Goal: Communication & Community: Ask a question

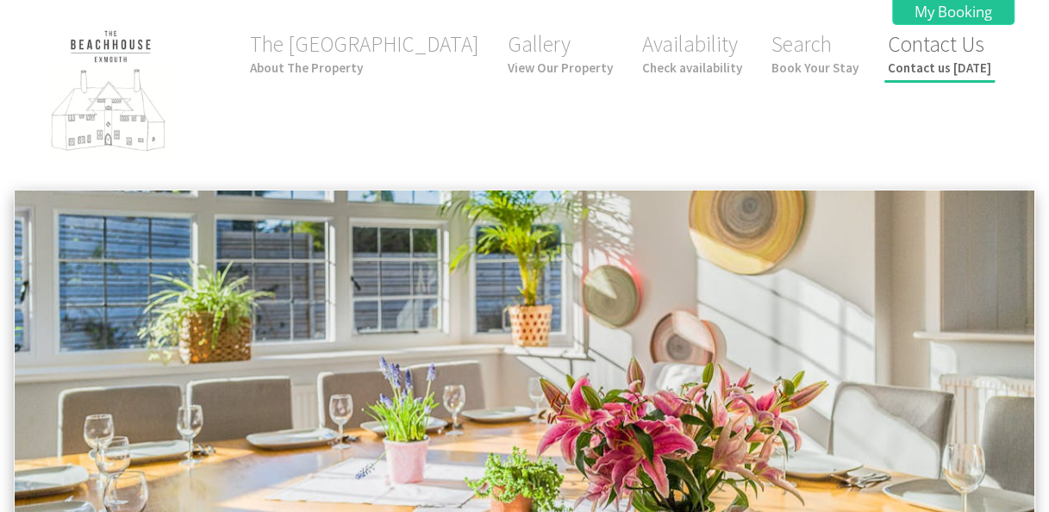
click at [936, 72] on small "Contact us [DATE]" at bounding box center [939, 67] width 103 height 16
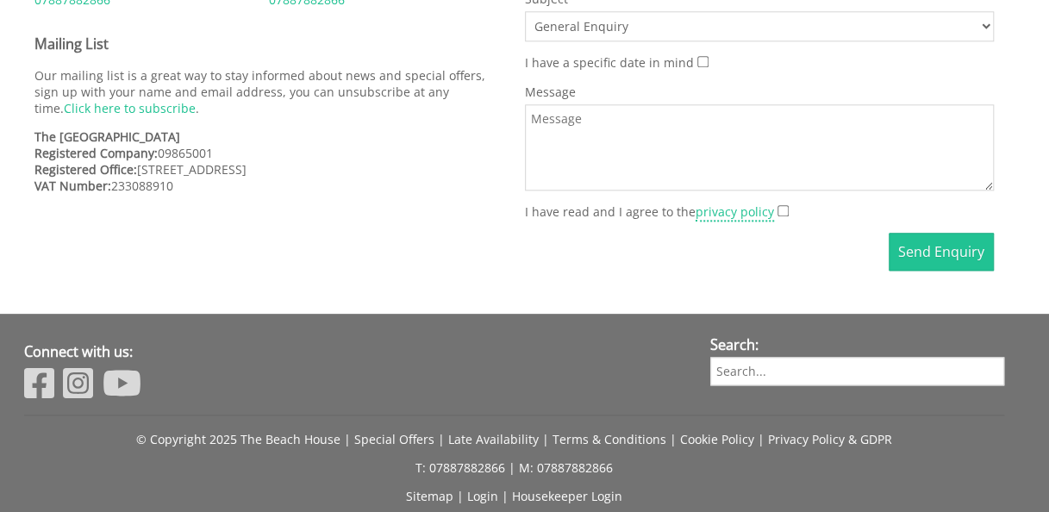
scroll to position [995, 0]
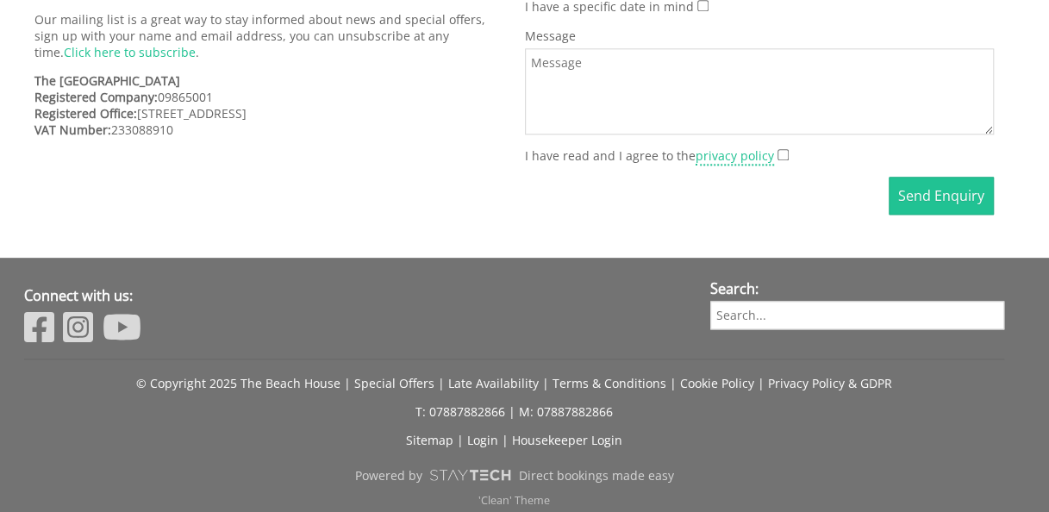
click at [29, 315] on img at bounding box center [39, 326] width 30 height 34
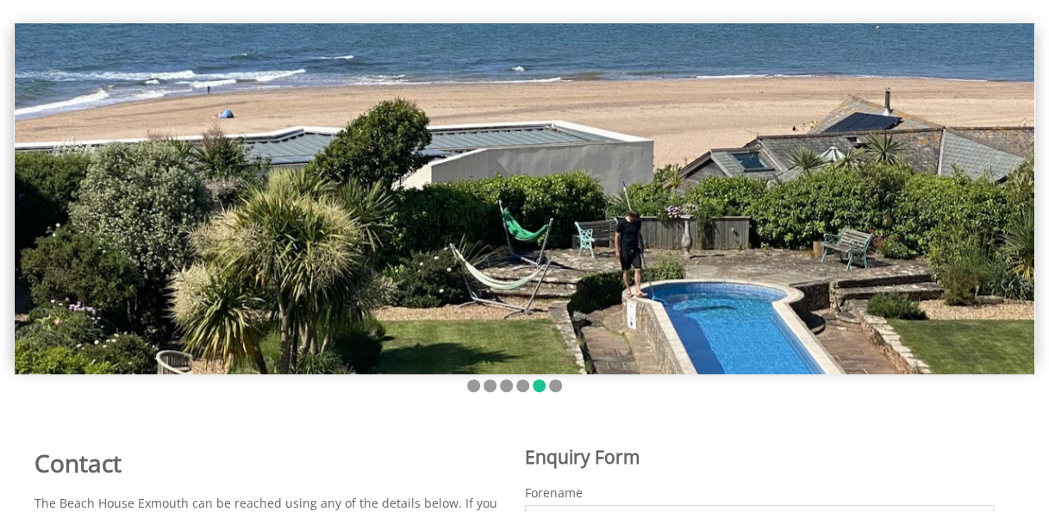
scroll to position [0, 0]
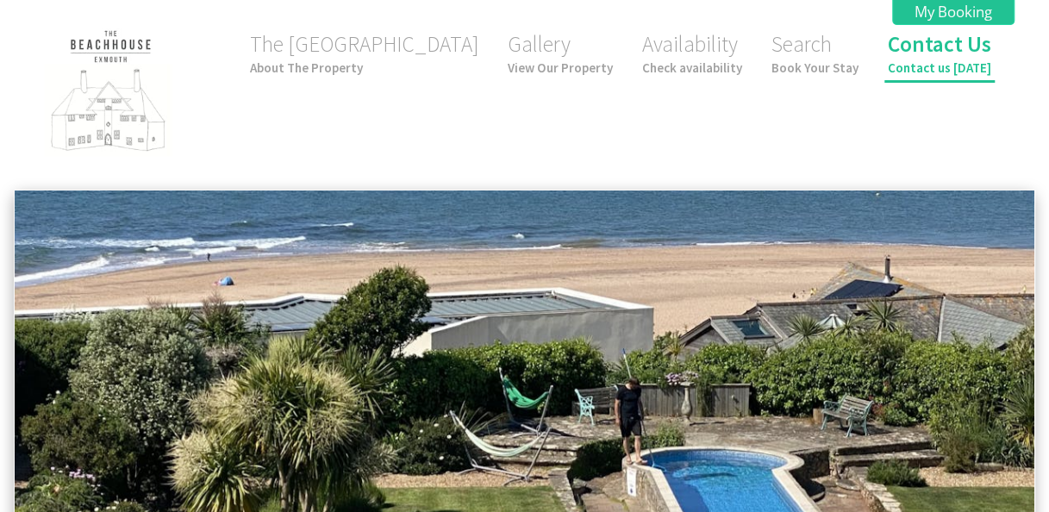
click at [934, 64] on small "Contact us [DATE]" at bounding box center [939, 67] width 103 height 16
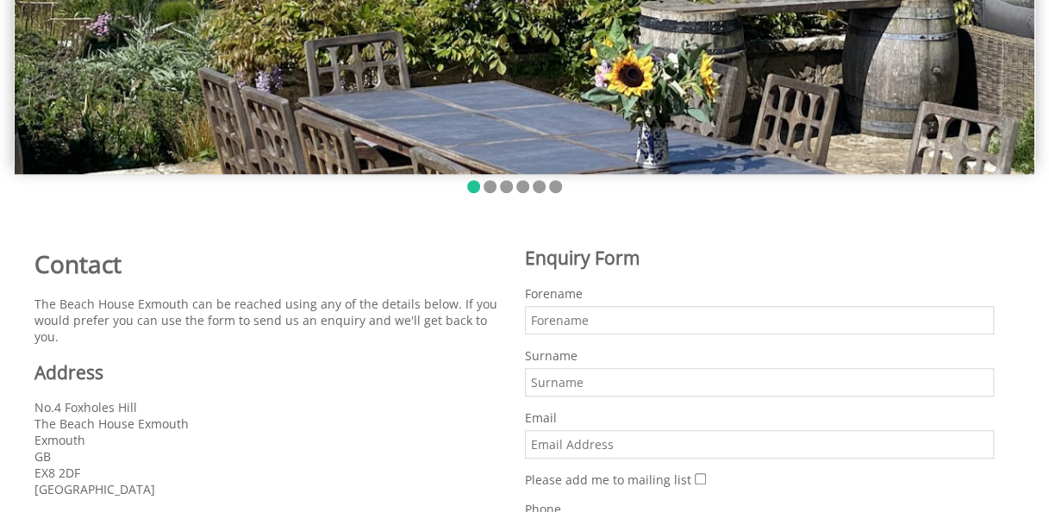
scroll to position [377, 0]
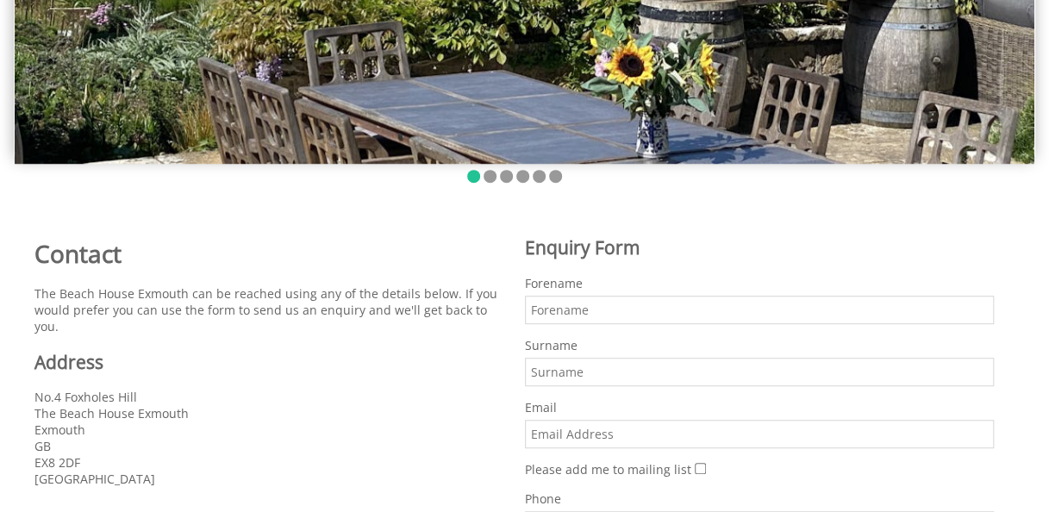
click at [639, 316] on input "Forename" at bounding box center [760, 310] width 470 height 28
type input "Steven"
click at [656, 366] on input "Surname" at bounding box center [760, 372] width 470 height 28
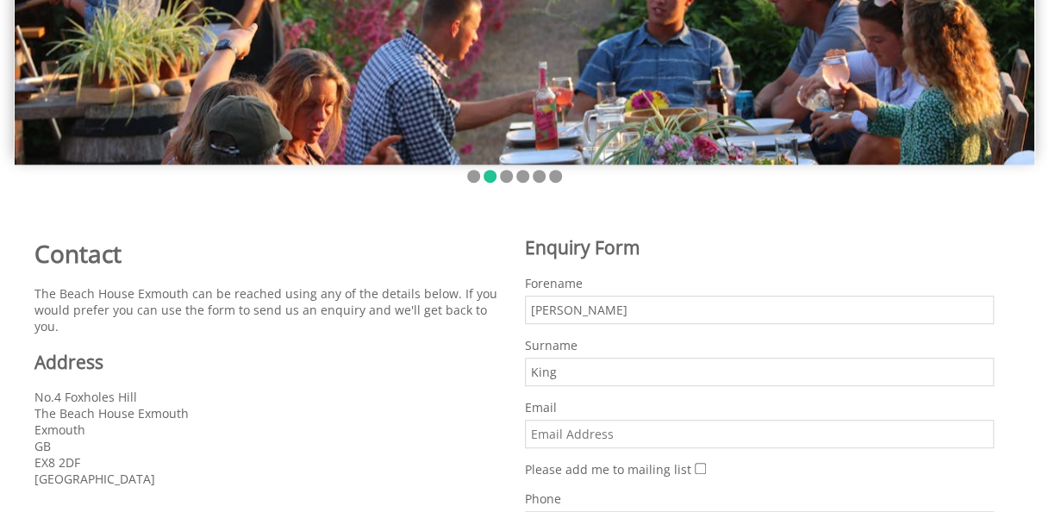
type input "King"
click at [679, 428] on input "Email" at bounding box center [760, 434] width 470 height 28
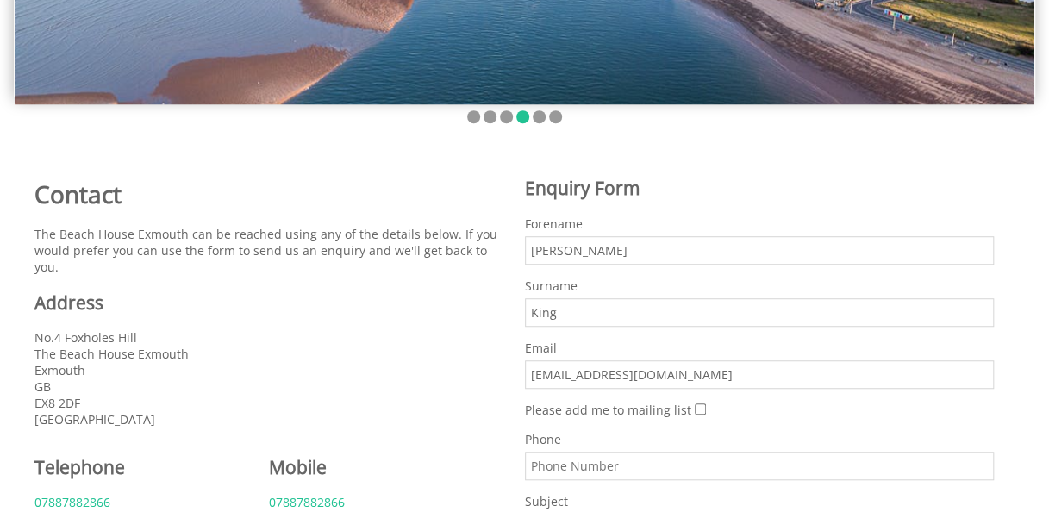
scroll to position [439, 0]
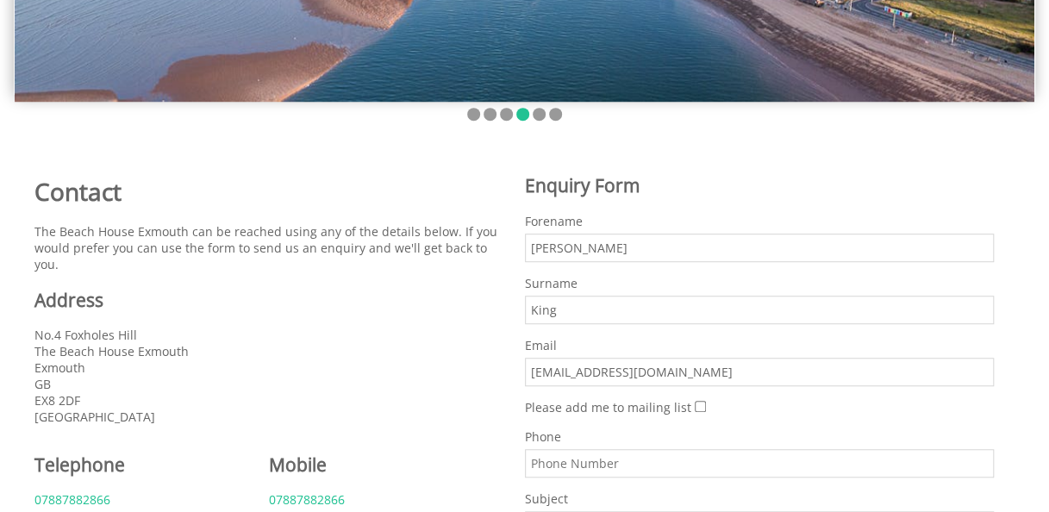
type input "sjkelecgas@gmail.com"
click at [734, 456] on input "Phone" at bounding box center [760, 463] width 470 height 28
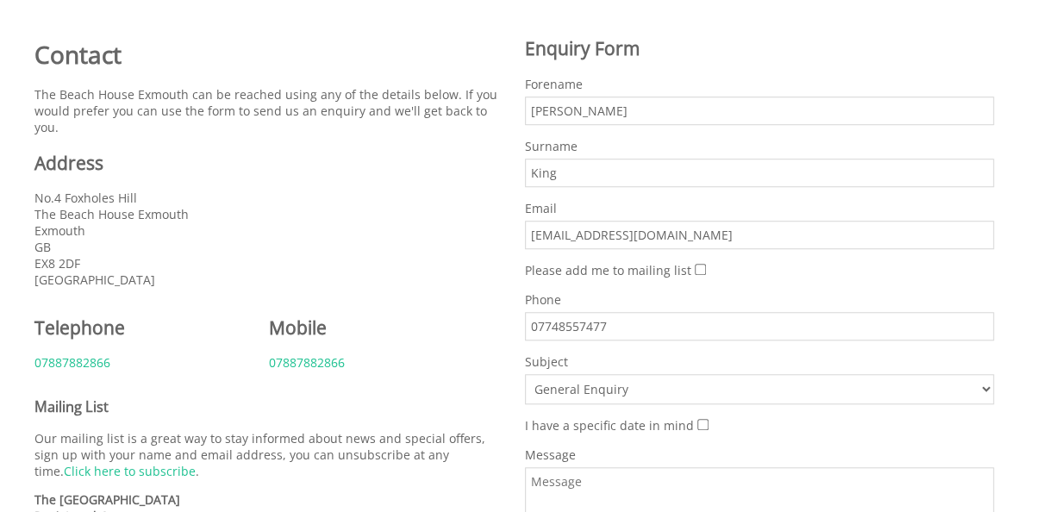
scroll to position [584, 0]
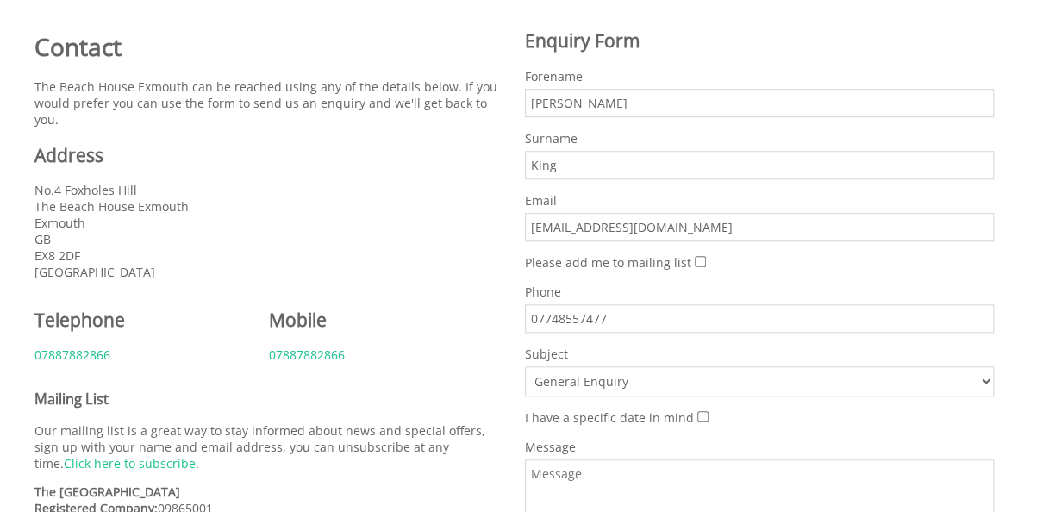
type input "07748557477"
click at [978, 374] on select "General Enquiry The Beach House Exmouth" at bounding box center [760, 381] width 470 height 30
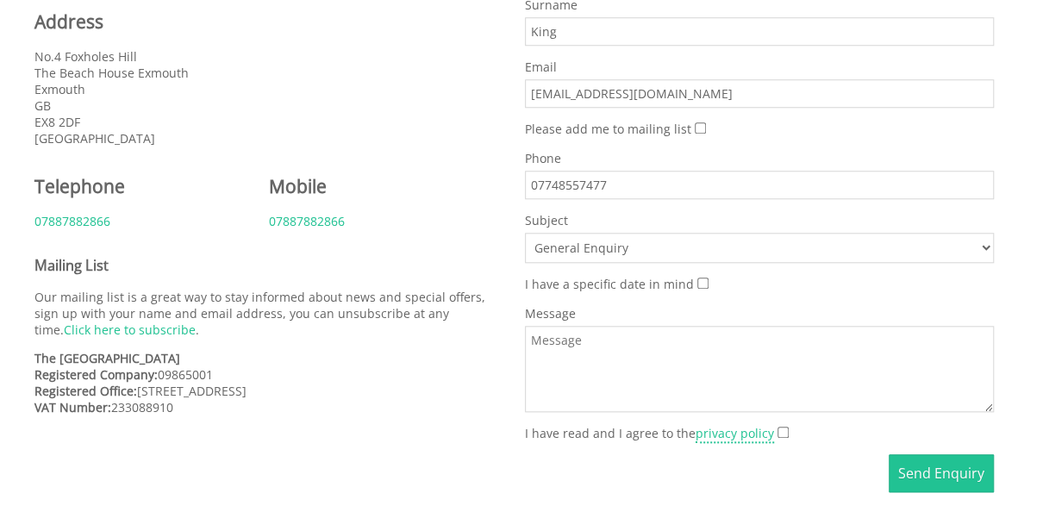
scroll to position [724, 0]
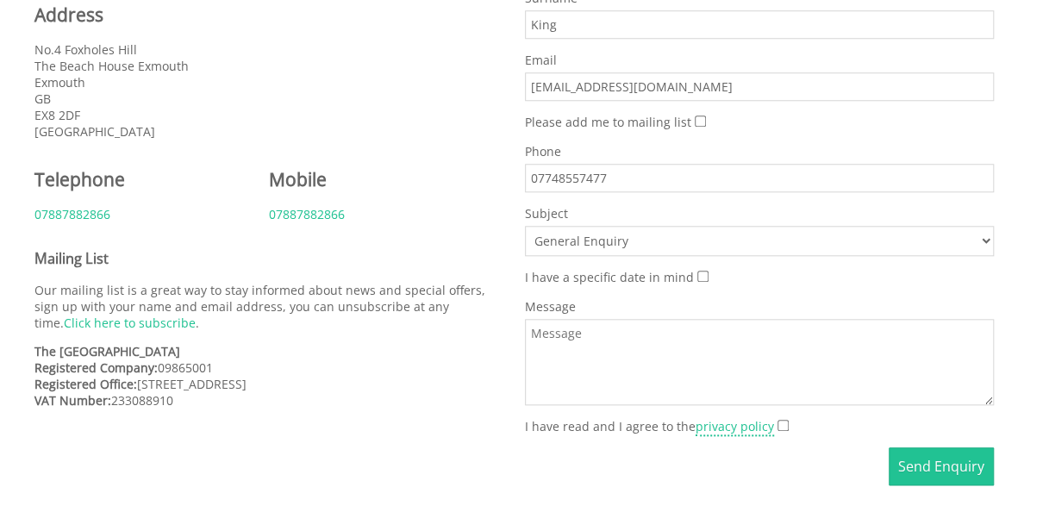
click at [753, 328] on textarea "Message" at bounding box center [760, 362] width 470 height 86
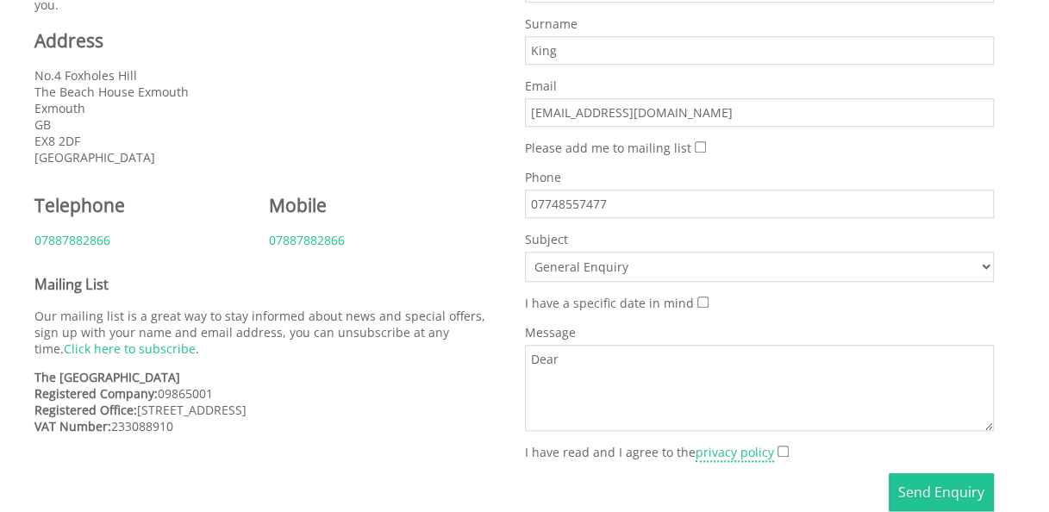
scroll to position [699, 0]
paste textarea "Electrical Gas and plumbing services."
paste textarea "I love the look of your accommodation and I'd love to work with you! If you nee…"
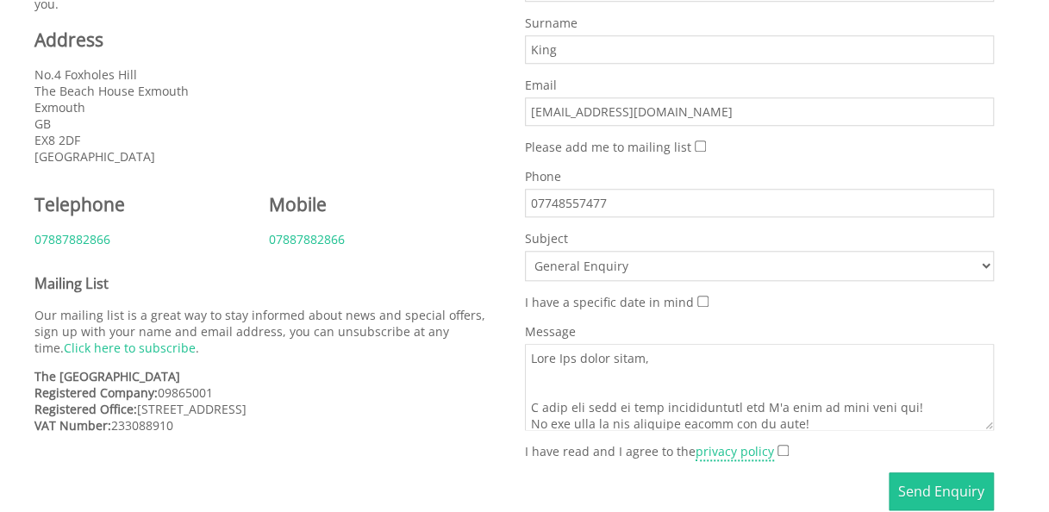
scroll to position [742, 0]
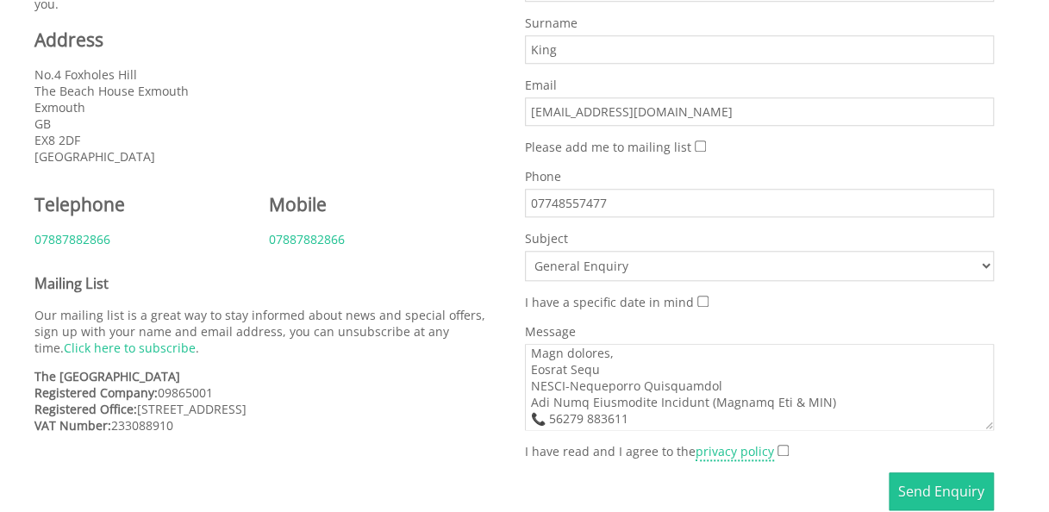
type textarea "Dear The beach house, I love the look of your accommodation and I'd love to wor…"
click at [778, 445] on input "I have read and I agree to the privacy policy" at bounding box center [783, 450] width 11 height 11
checkbox input "true"
click at [950, 490] on button "Send Enquiry" at bounding box center [941, 491] width 105 height 38
